Goal: Transaction & Acquisition: Subscribe to service/newsletter

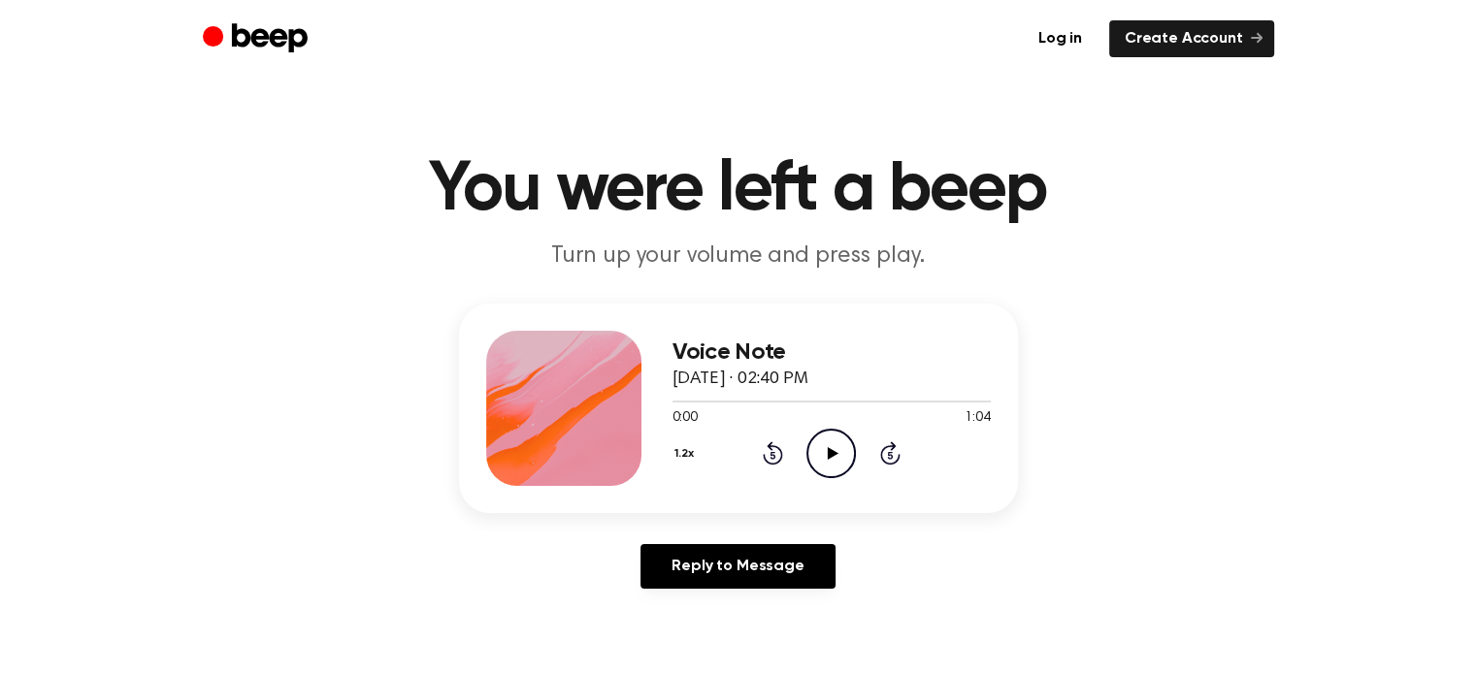
click at [827, 449] on icon at bounding box center [832, 453] width 11 height 13
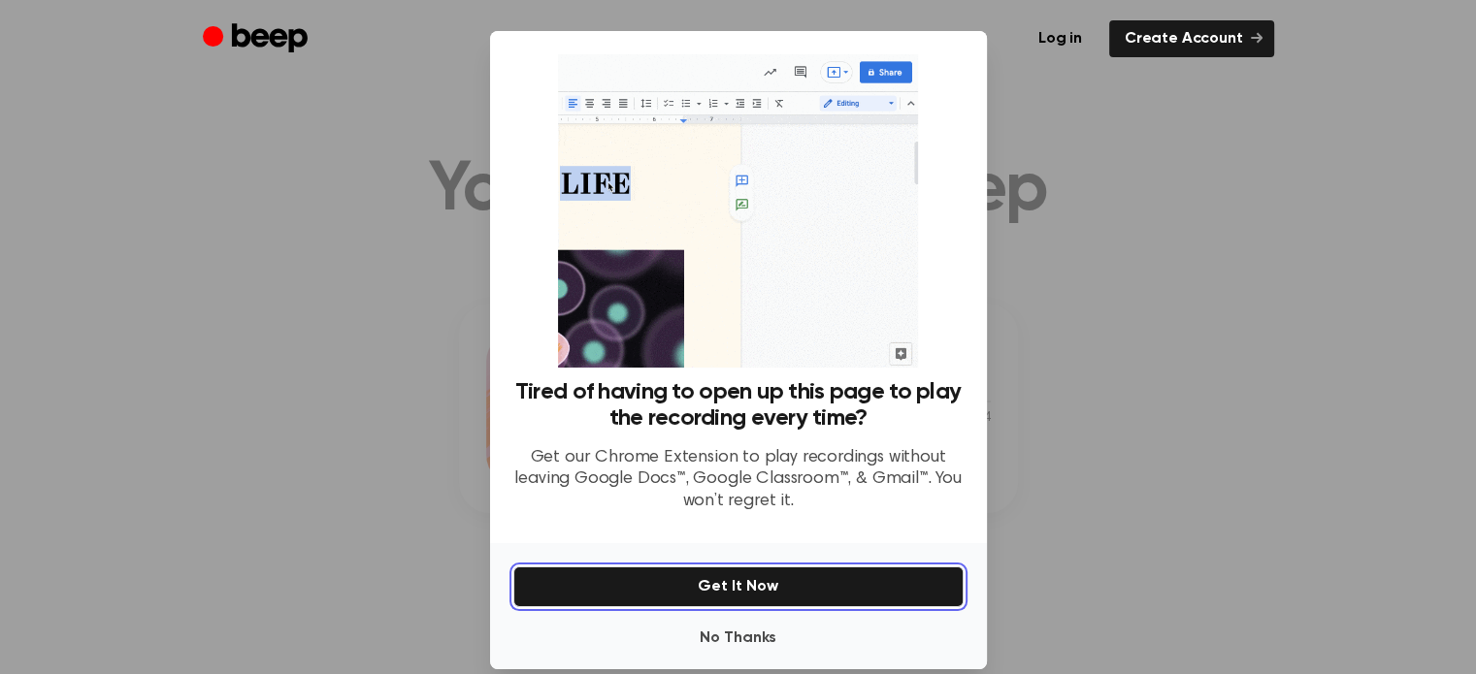
click at [718, 590] on button "Get It Now" at bounding box center [738, 587] width 450 height 41
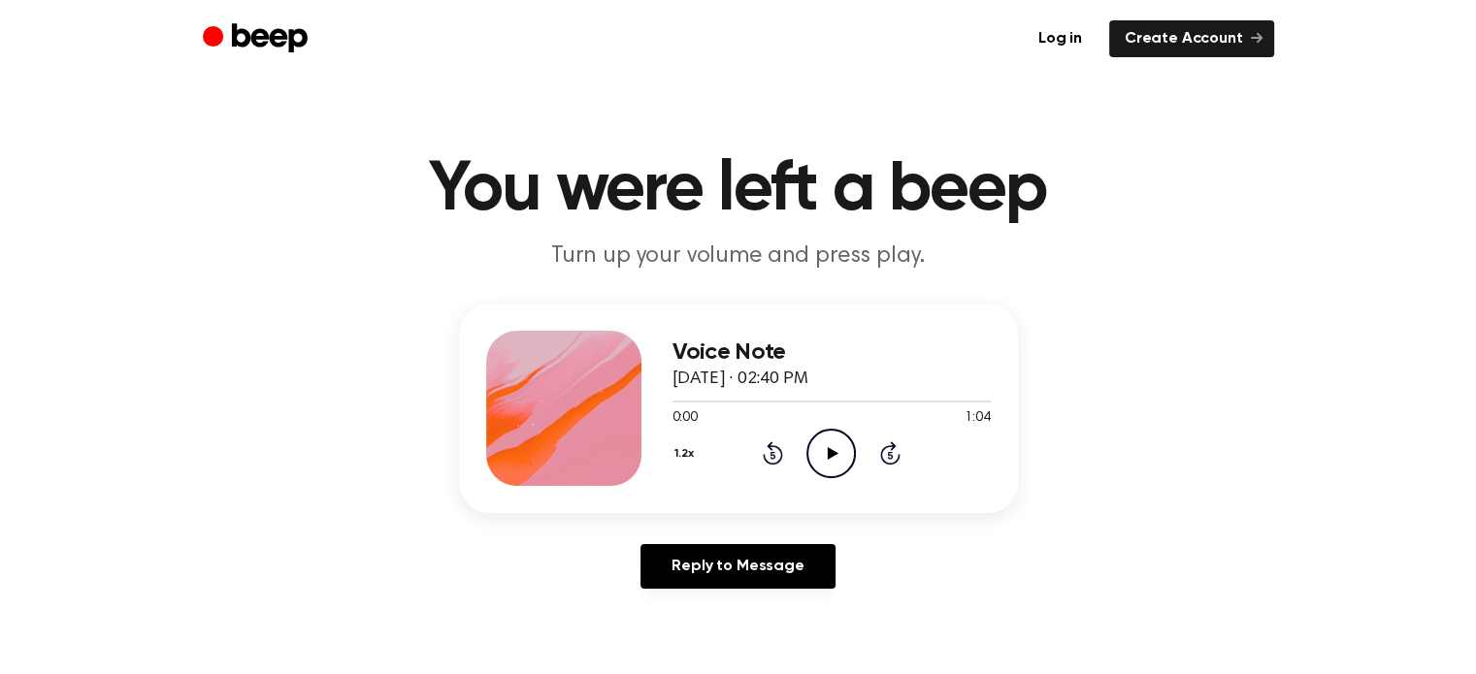
click at [830, 441] on icon "Play Audio" at bounding box center [830, 453] width 49 height 49
click at [838, 445] on icon "Play Audio" at bounding box center [830, 453] width 49 height 49
click at [833, 450] on icon at bounding box center [831, 453] width 9 height 13
